Goal: Transaction & Acquisition: Purchase product/service

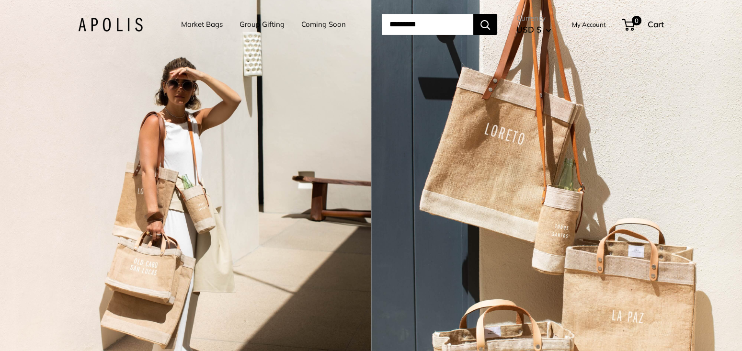
click at [437, 23] on input "Search..." at bounding box center [428, 24] width 92 height 21
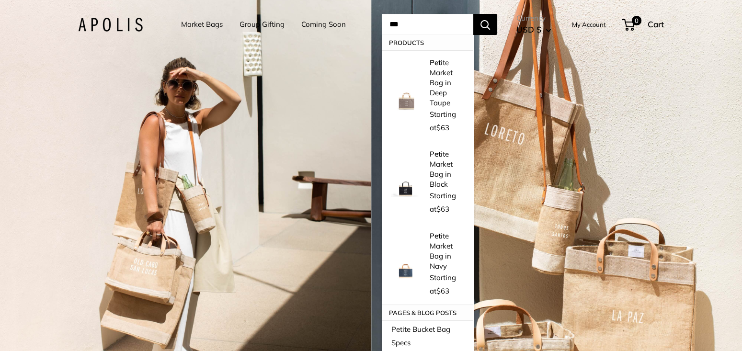
drag, startPoint x: 406, startPoint y: 18, endPoint x: 358, endPoint y: 18, distance: 47.4
click at [358, 18] on div "Market Bags Group Gifting Coming Soon Need help? Text Us: 20919 hello@apolisglo…" at bounding box center [371, 25] width 586 height 30
type input "***"
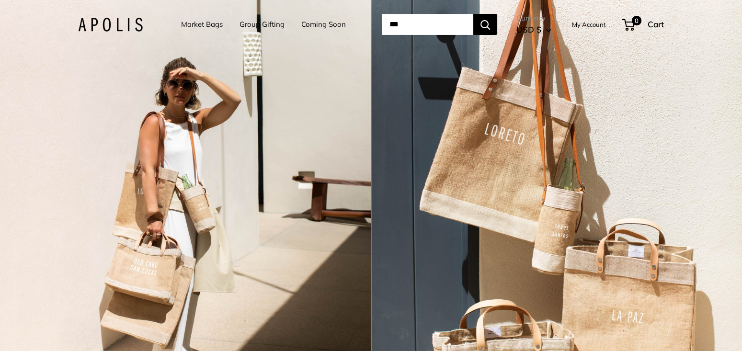
click at [197, 23] on link "Market Bags" at bounding box center [202, 24] width 42 height 13
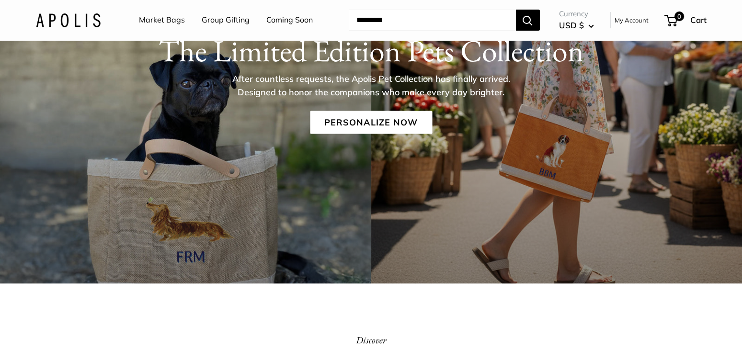
scroll to position [142, 0]
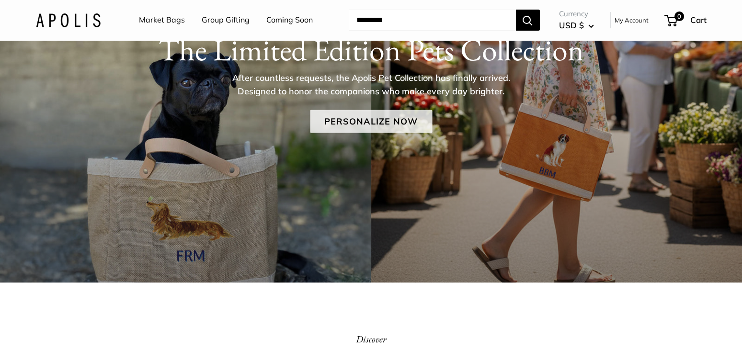
click at [363, 121] on link "Personalize Now" at bounding box center [371, 121] width 122 height 23
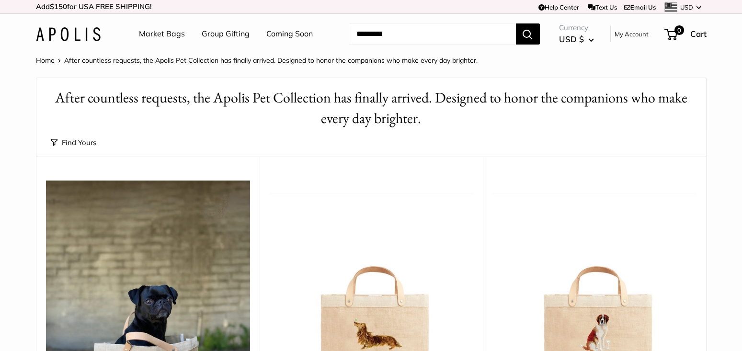
click at [78, 142] on button "Find Yours" at bounding box center [74, 142] width 46 height 13
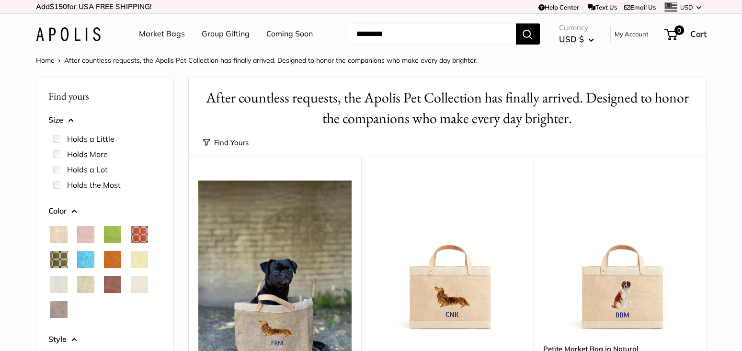
click at [433, 41] on input "Search..." at bounding box center [432, 33] width 167 height 21
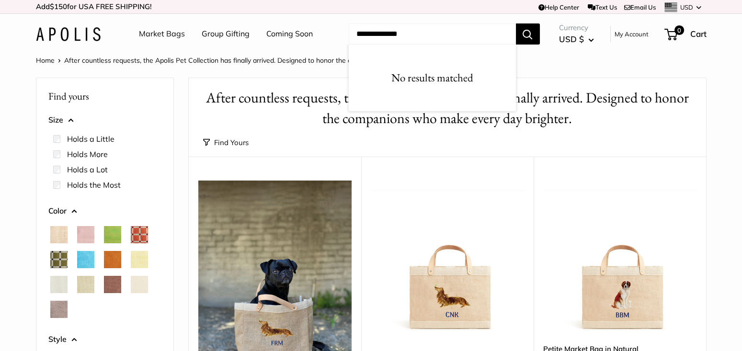
type input "**********"
click at [516, 23] on button "Search" at bounding box center [528, 33] width 24 height 21
